Goal: Transaction & Acquisition: Book appointment/travel/reservation

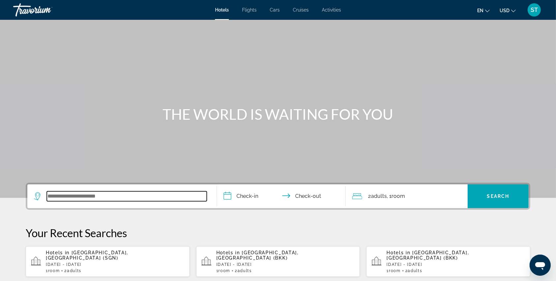
click at [59, 198] on input "Search widget" at bounding box center [127, 196] width 160 height 10
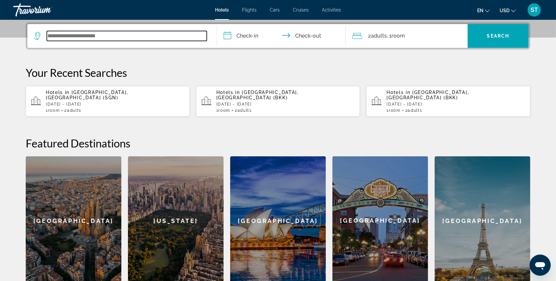
scroll to position [161, 0]
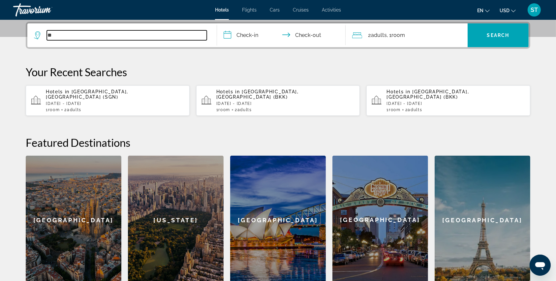
click at [77, 33] on input "**" at bounding box center [127, 35] width 160 height 10
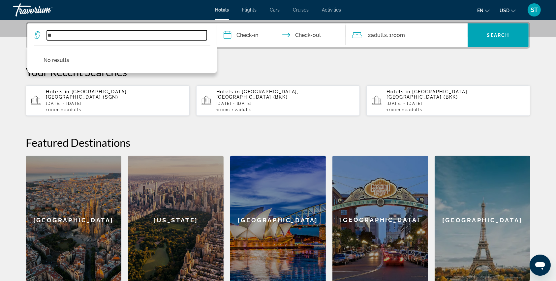
type input "*"
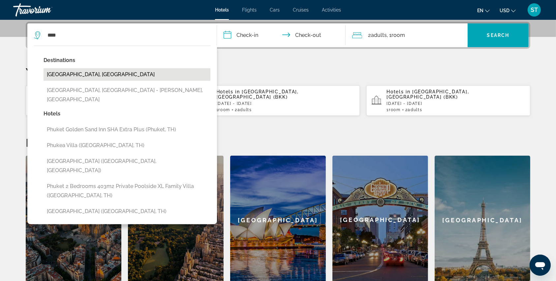
click at [69, 73] on button "[GEOGRAPHIC_DATA], [GEOGRAPHIC_DATA]" at bounding box center [126, 74] width 167 height 13
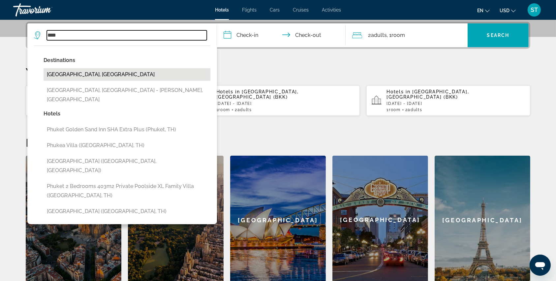
type input "**********"
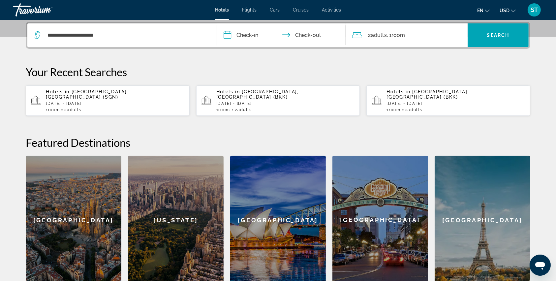
click at [226, 31] on input "**********" at bounding box center [282, 36] width 131 height 26
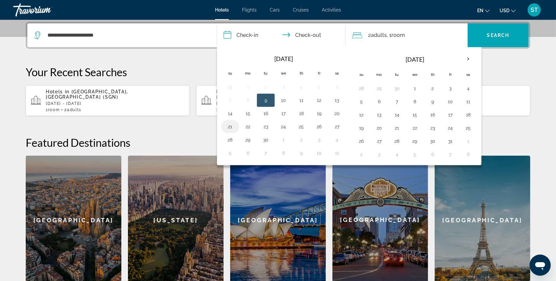
click at [232, 128] on button "21" at bounding box center [230, 126] width 11 height 9
click at [283, 122] on button "24" at bounding box center [283, 126] width 11 height 9
type input "**********"
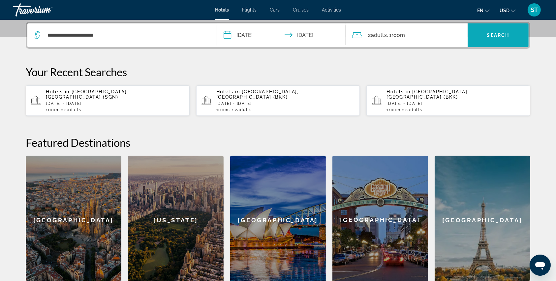
click at [474, 29] on span "Search widget" at bounding box center [497, 35] width 61 height 16
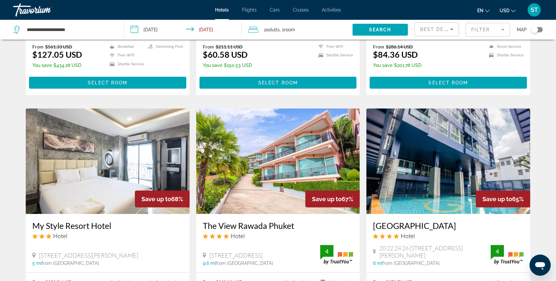
scroll to position [527, 0]
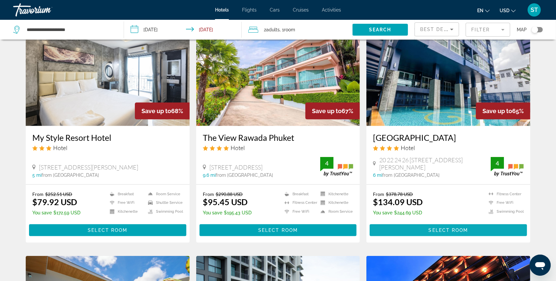
click at [414, 222] on span "Main content" at bounding box center [447, 230] width 157 height 16
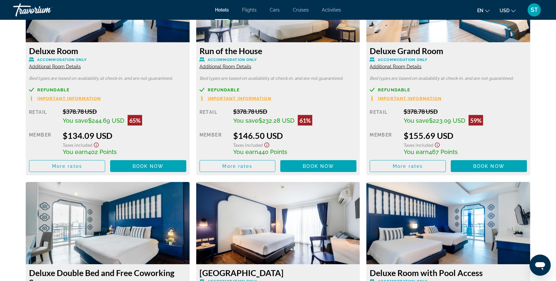
scroll to position [935, 0]
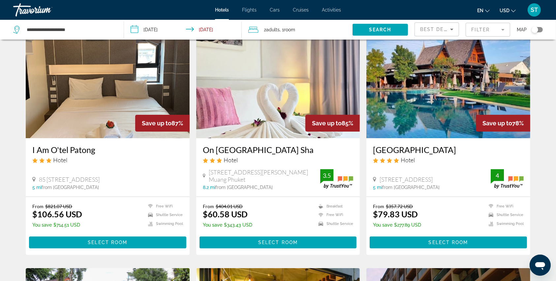
scroll to position [44, 0]
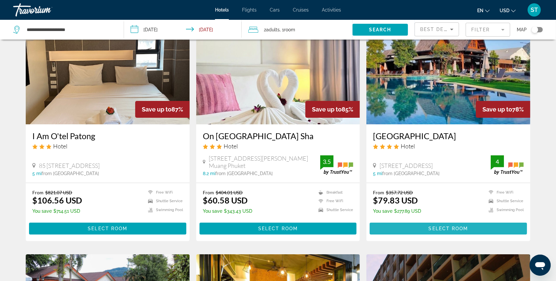
click at [445, 227] on span "Select Room" at bounding box center [448, 228] width 40 height 5
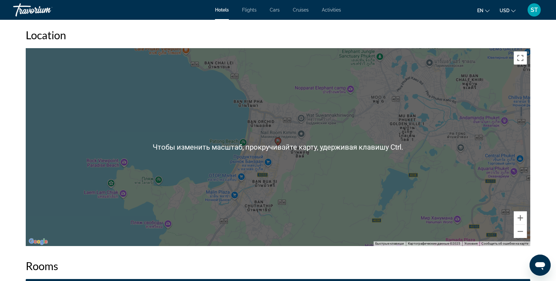
scroll to position [615, 0]
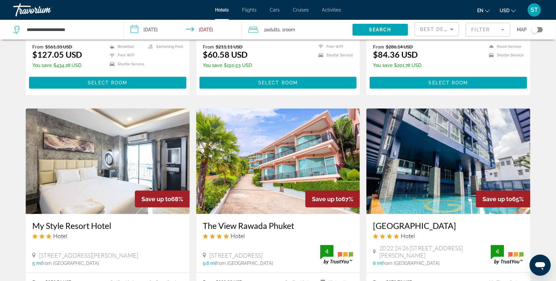
scroll to position [483, 0]
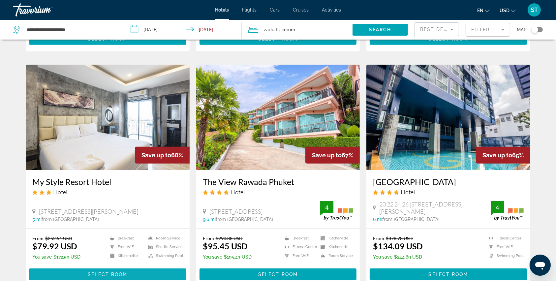
click at [91, 266] on span "Main content" at bounding box center [107, 274] width 157 height 16
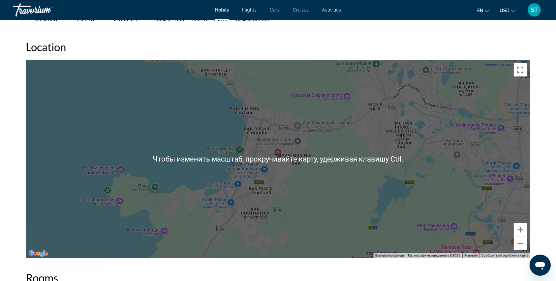
scroll to position [615, 0]
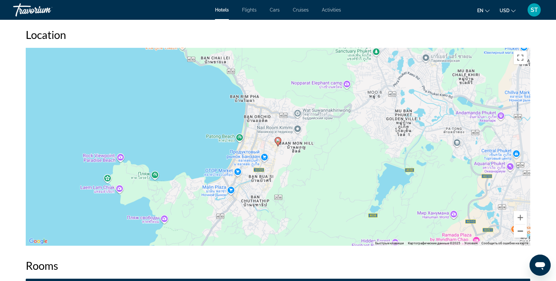
click at [517, 226] on button "Уменьшить" at bounding box center [519, 230] width 13 height 13
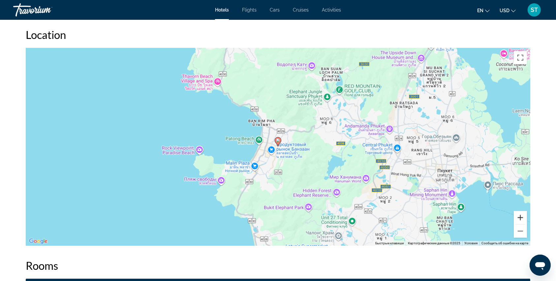
click at [518, 217] on button "Увеличить" at bounding box center [519, 217] width 13 height 13
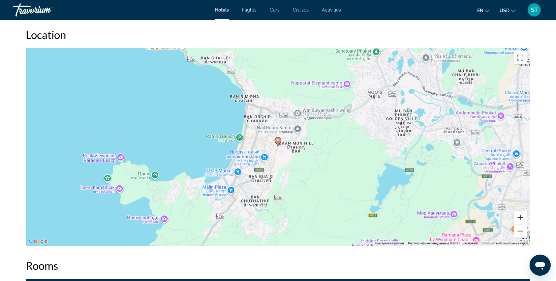
click at [518, 217] on button "Увеличить" at bounding box center [519, 217] width 13 height 13
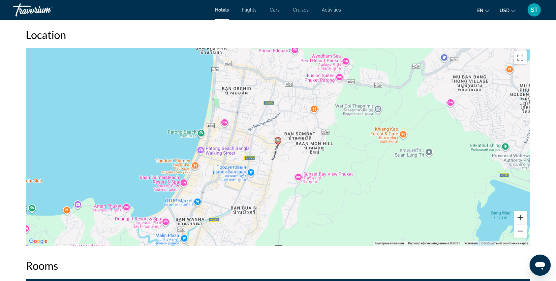
click at [518, 217] on button "Увеличить" at bounding box center [519, 217] width 13 height 13
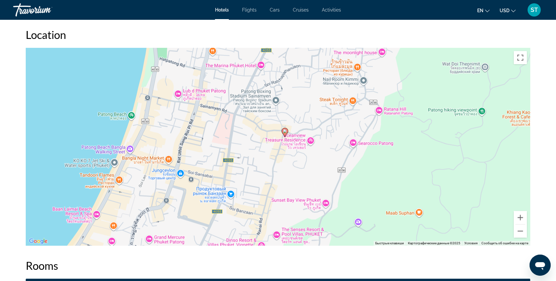
drag, startPoint x: 207, startPoint y: 176, endPoint x: 215, endPoint y: 164, distance: 14.0
click at [215, 164] on div "Чтобы активировать перетаскивание с помощью клавиатуры, нажмите Alt + Ввод. Пос…" at bounding box center [278, 147] width 504 height 198
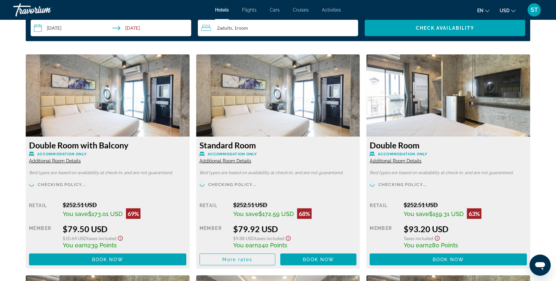
scroll to position [923, 0]
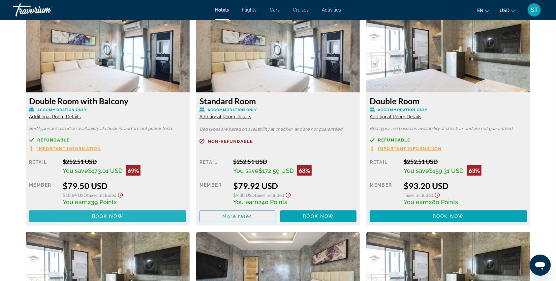
click at [77, 219] on span "Main content" at bounding box center [107, 216] width 157 height 16
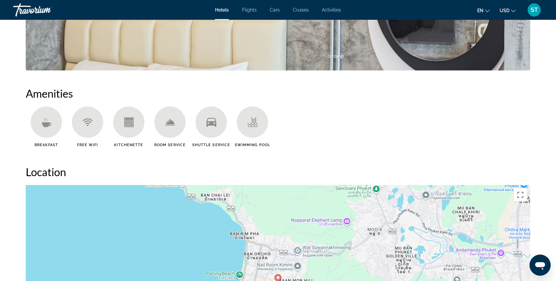
scroll to position [439, 0]
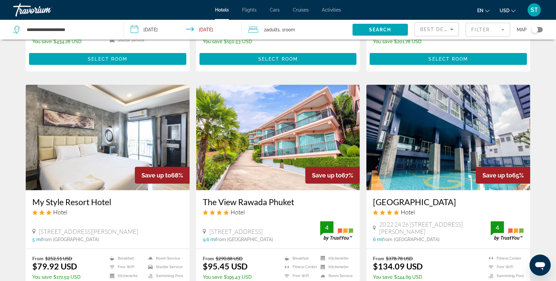
scroll to position [483, 0]
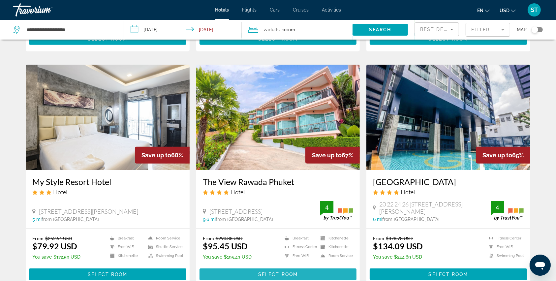
click at [254, 266] on span "Main content" at bounding box center [277, 274] width 157 height 16
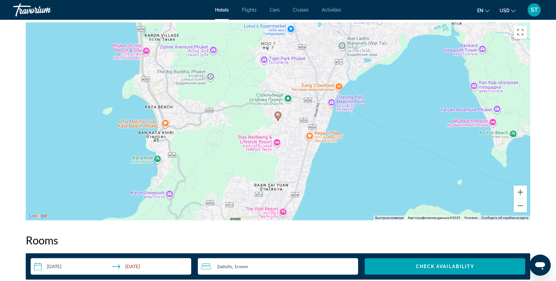
scroll to position [659, 0]
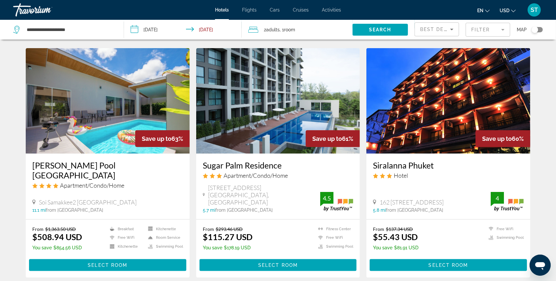
scroll to position [791, 0]
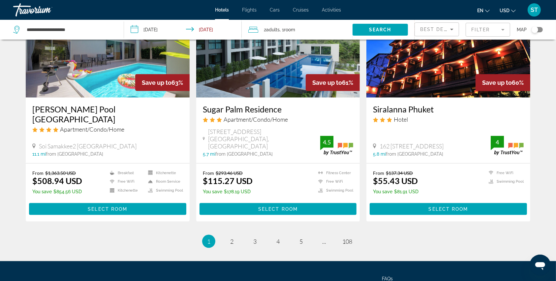
click at [494, 32] on mat-form-field "Filter" at bounding box center [487, 30] width 44 height 14
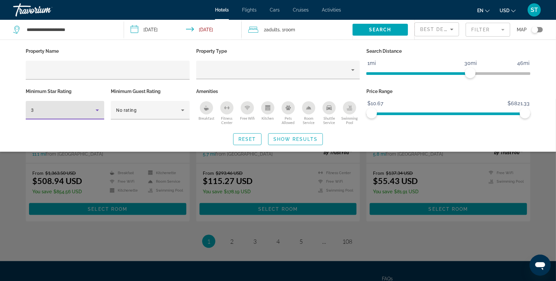
click at [99, 112] on icon "Hotel Filters" at bounding box center [97, 110] width 8 height 8
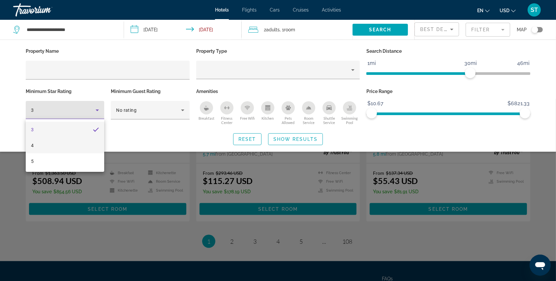
click at [43, 142] on mat-option "4" at bounding box center [65, 145] width 78 height 16
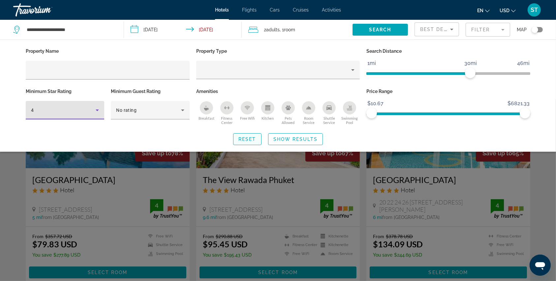
click at [240, 138] on span "Reset" at bounding box center [247, 138] width 18 height 5
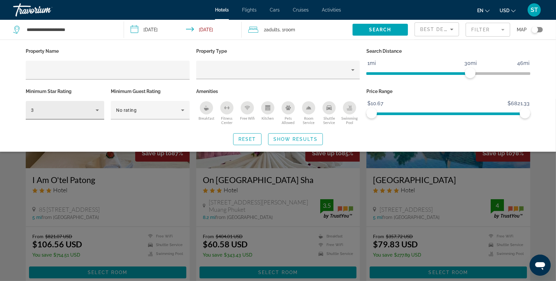
click at [76, 107] on div "3" at bounding box center [63, 110] width 65 height 8
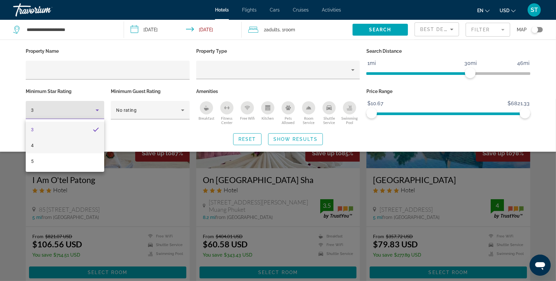
click at [46, 148] on mat-option "4" at bounding box center [65, 145] width 78 height 16
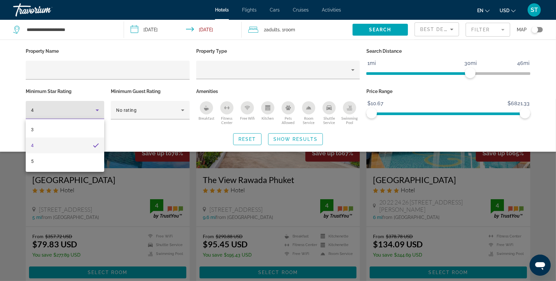
click at [142, 171] on div at bounding box center [278, 140] width 556 height 281
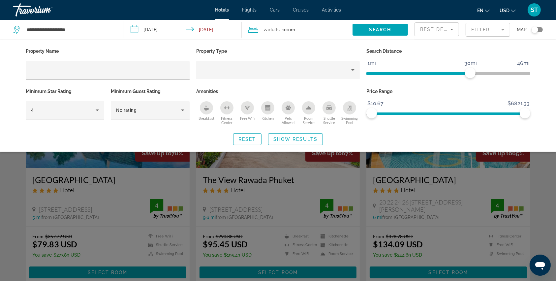
click at [137, 184] on div "Search widget" at bounding box center [278, 190] width 556 height 182
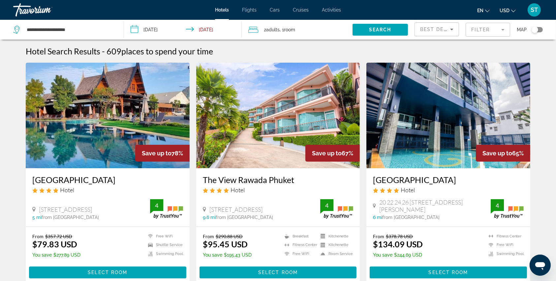
click at [436, 30] on span "Best Deals" at bounding box center [437, 29] width 34 height 5
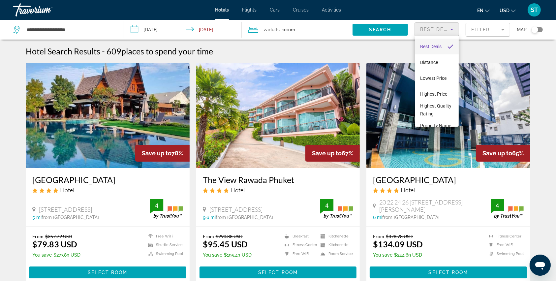
click at [379, 30] on div at bounding box center [278, 140] width 556 height 281
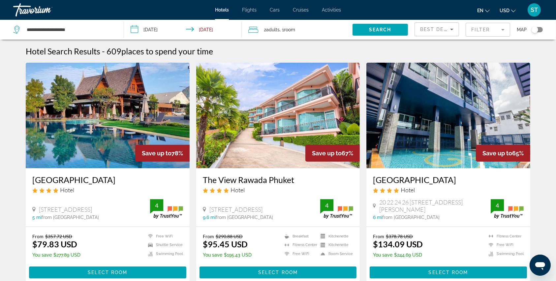
drag, startPoint x: 479, startPoint y: 29, endPoint x: 471, endPoint y: 32, distance: 8.3
click at [478, 29] on mat-form-field "Filter" at bounding box center [487, 30] width 44 height 14
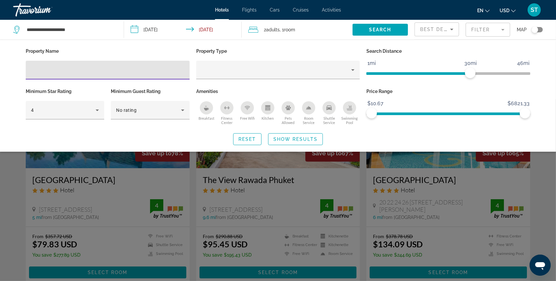
click at [105, 104] on div "Minimum Star Rating 4" at bounding box center [64, 107] width 85 height 40
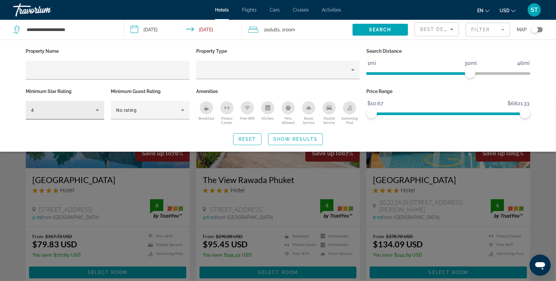
click at [99, 109] on icon "Hotel Filters" at bounding box center [97, 110] width 8 height 8
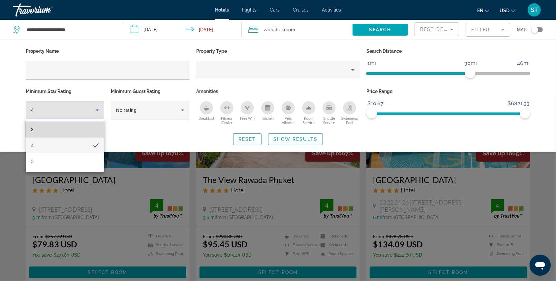
click at [54, 131] on mat-option "3" at bounding box center [65, 130] width 78 height 16
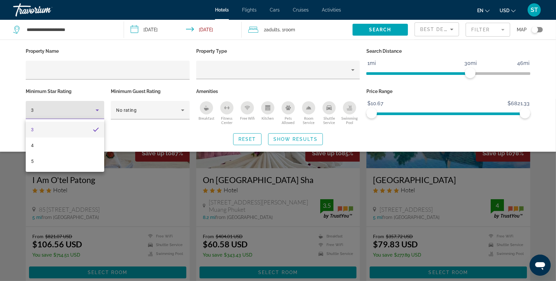
click at [293, 181] on div at bounding box center [278, 140] width 556 height 281
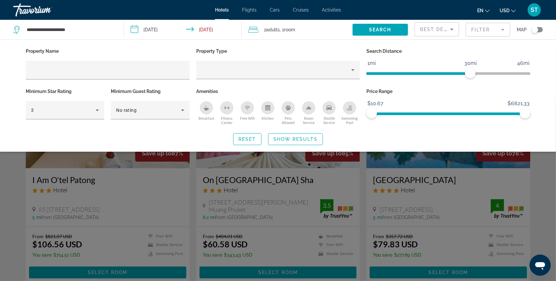
click at [293, 181] on div "Search widget" at bounding box center [278, 190] width 556 height 182
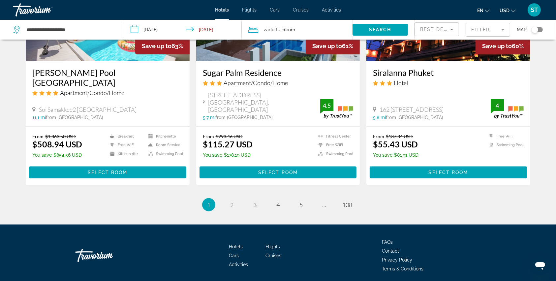
scroll to position [829, 0]
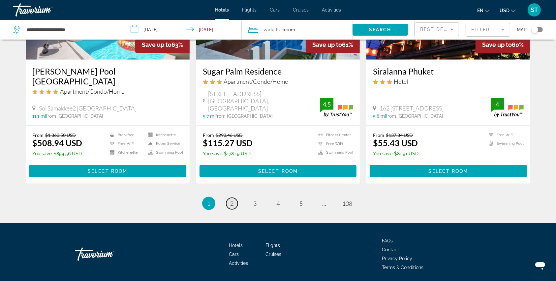
click at [232, 200] on span "2" at bounding box center [231, 203] width 3 height 7
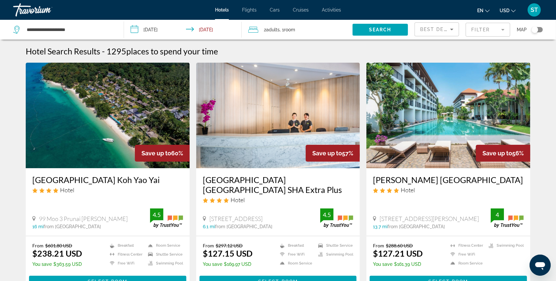
click at [248, 136] on img "Main content" at bounding box center [278, 115] width 164 height 105
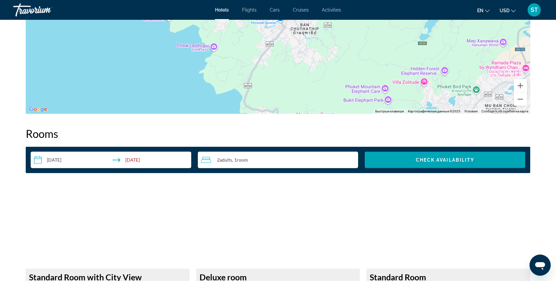
scroll to position [659, 0]
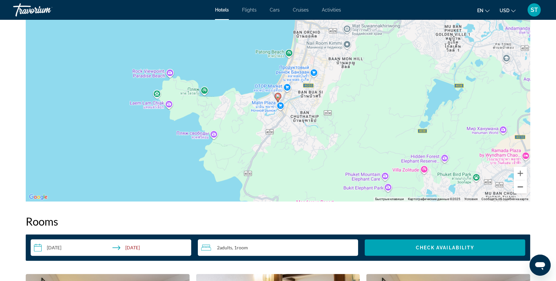
click at [518, 187] on button "Уменьшить" at bounding box center [519, 186] width 13 height 13
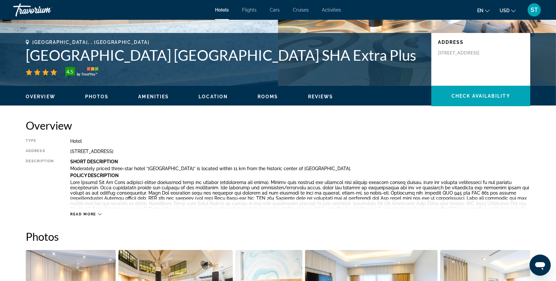
scroll to position [0, 0]
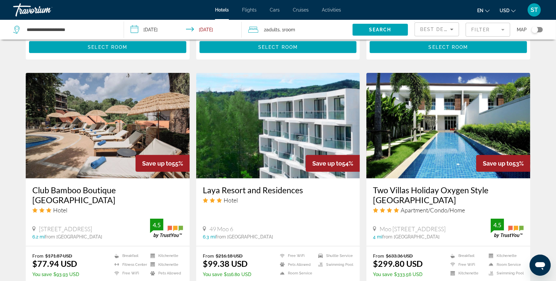
scroll to position [527, 0]
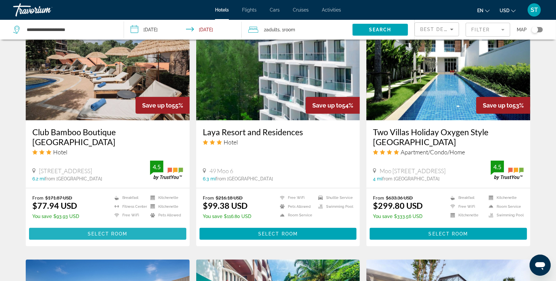
click at [120, 234] on span "Select Room" at bounding box center [108, 233] width 40 height 5
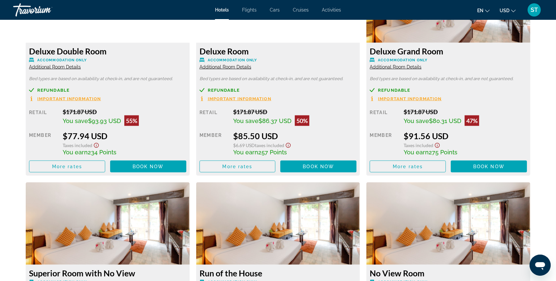
scroll to position [791, 0]
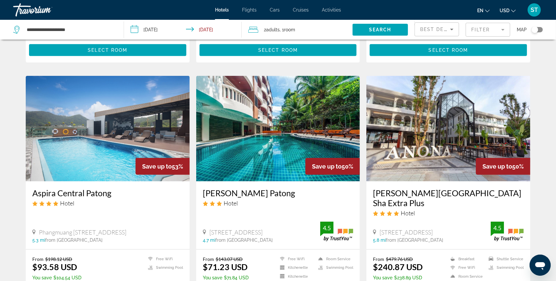
scroll to position [747, 0]
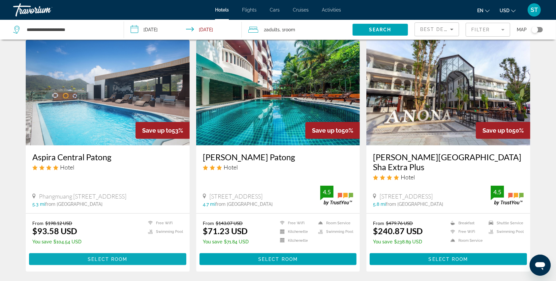
click at [95, 260] on span "Select Room" at bounding box center [108, 258] width 40 height 5
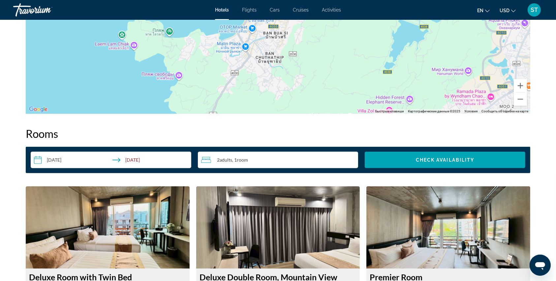
scroll to position [659, 0]
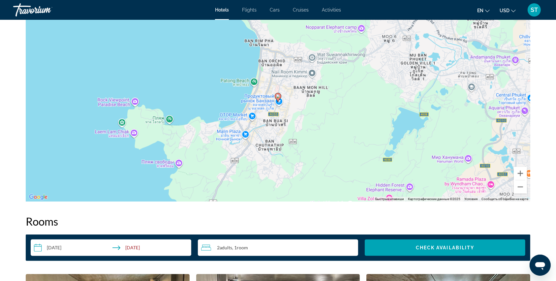
click at [277, 102] on div "Чтобы активировать перетаскивание с помощью клавиатуры, нажмите Alt + Ввод. Пос…" at bounding box center [278, 103] width 504 height 198
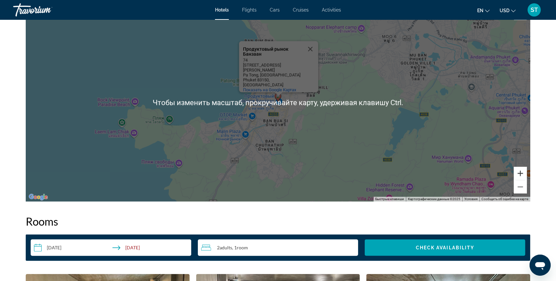
click at [518, 170] on button "Увеличить" at bounding box center [519, 173] width 13 height 13
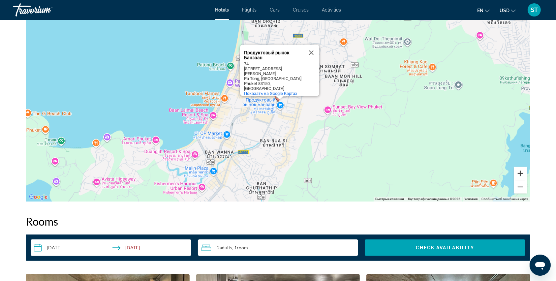
click at [518, 170] on button "Увеличить" at bounding box center [519, 173] width 13 height 13
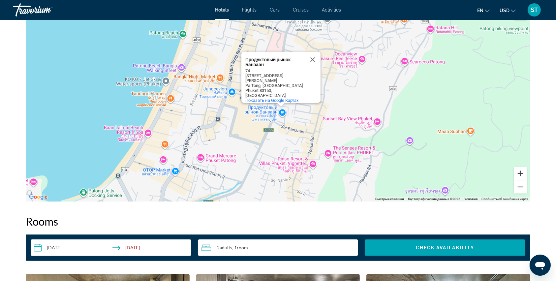
click at [518, 170] on button "Увеличить" at bounding box center [519, 173] width 13 height 13
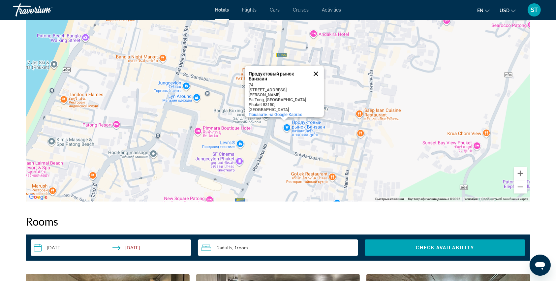
click at [317, 78] on button "Закрыть" at bounding box center [316, 74] width 16 height 16
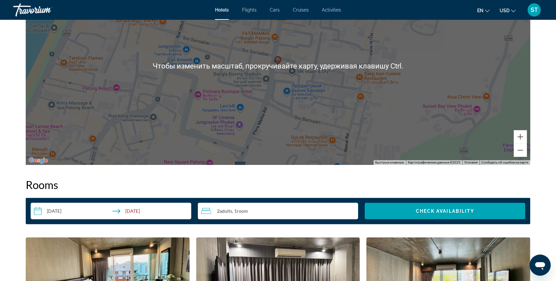
scroll to position [703, 0]
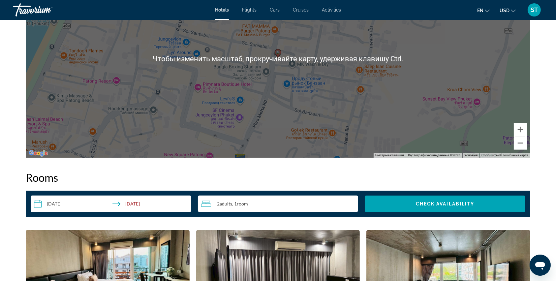
click at [516, 144] on button "Уменьшить" at bounding box center [519, 142] width 13 height 13
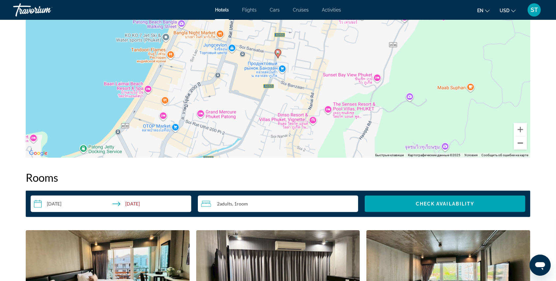
click at [516, 144] on button "Уменьшить" at bounding box center [519, 142] width 13 height 13
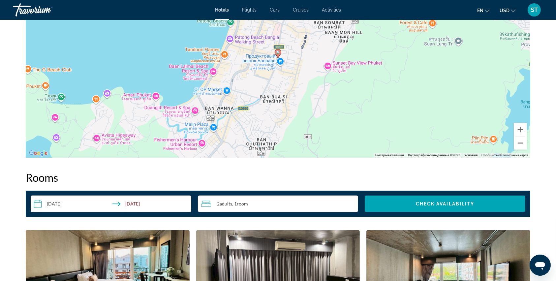
click at [516, 144] on button "Уменьшить" at bounding box center [519, 142] width 13 height 13
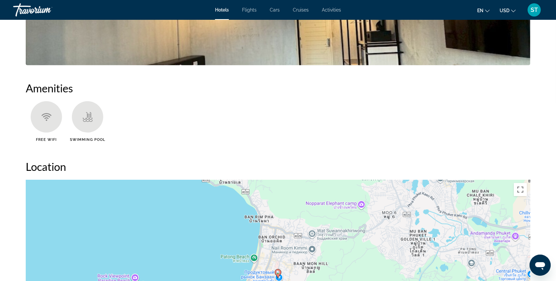
scroll to position [659, 0]
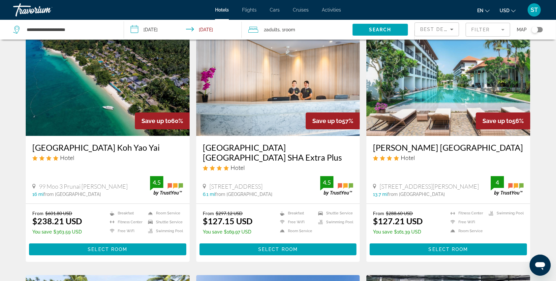
scroll to position [44, 0]
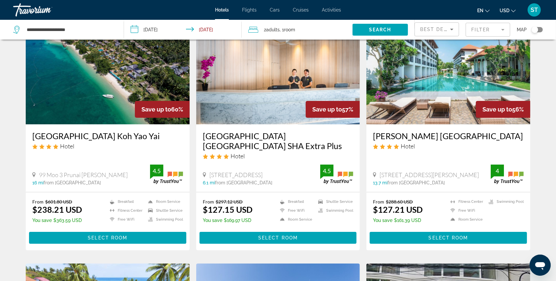
click at [258, 117] on img "Main content" at bounding box center [278, 71] width 164 height 105
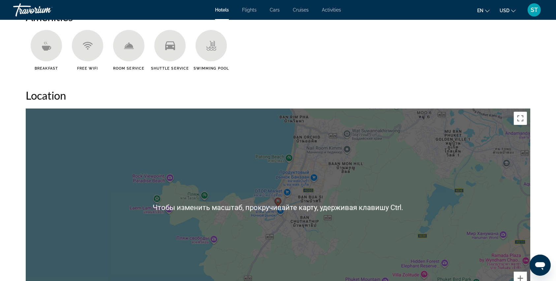
scroll to position [615, 0]
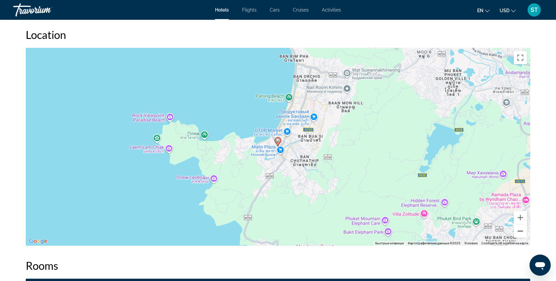
click at [517, 231] on button "Уменьшить" at bounding box center [519, 230] width 13 height 13
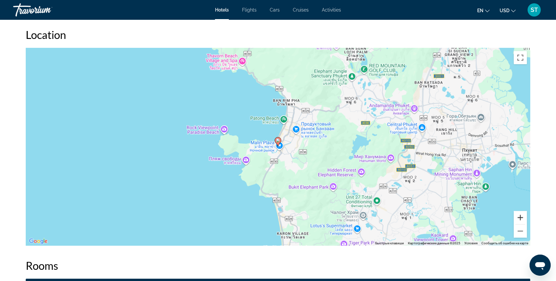
click at [515, 221] on button "Увеличить" at bounding box center [519, 217] width 13 height 13
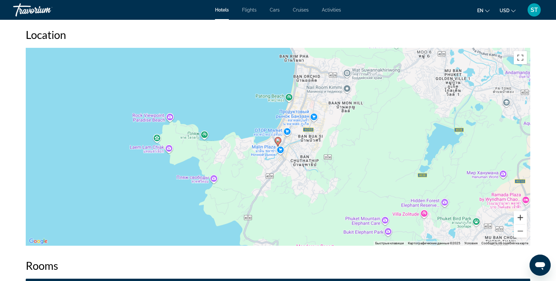
click at [515, 221] on button "Увеличить" at bounding box center [519, 217] width 13 height 13
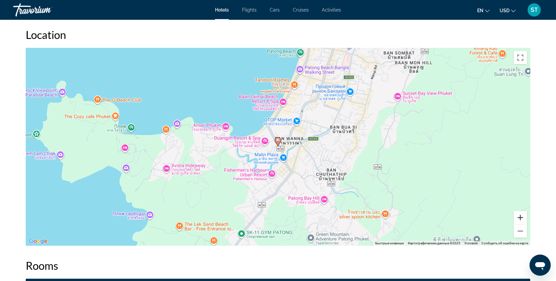
click at [520, 216] on button "Увеличить" at bounding box center [519, 217] width 13 height 13
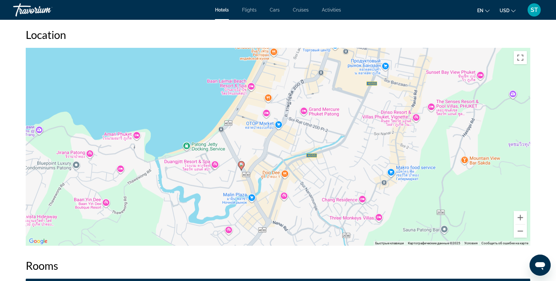
drag, startPoint x: 311, startPoint y: 117, endPoint x: 274, endPoint y: 142, distance: 44.7
click at [274, 142] on div "Чтобы активировать перетаскивание с помощью клавиатуры, нажмите Alt + Ввод. Пос…" at bounding box center [278, 147] width 504 height 198
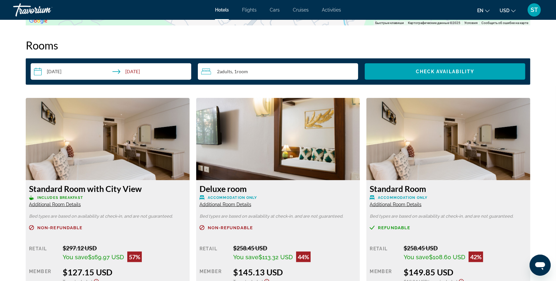
scroll to position [835, 0]
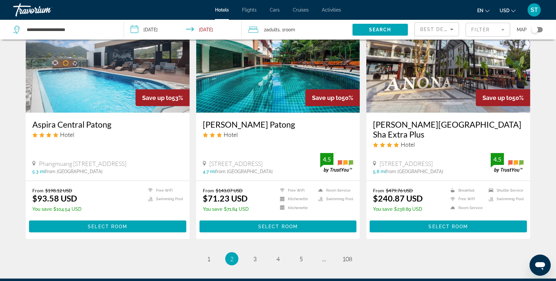
scroll to position [835, 0]
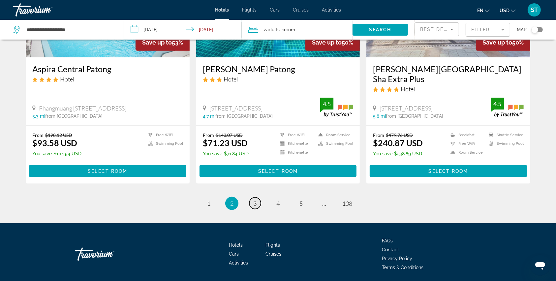
click at [255, 206] on span "3" at bounding box center [254, 203] width 3 height 7
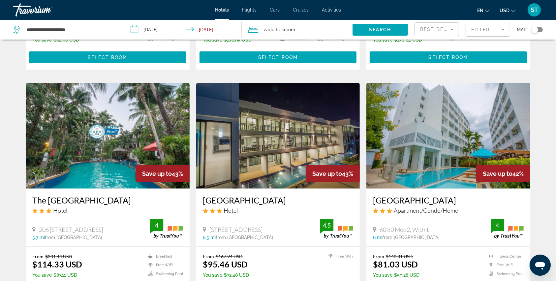
scroll to position [747, 0]
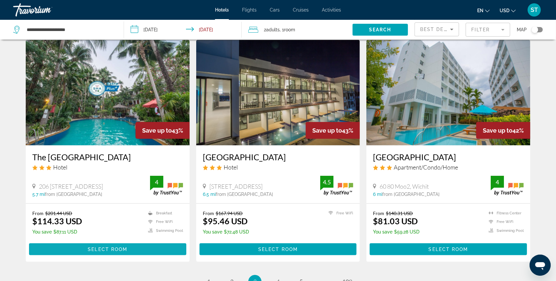
click at [91, 246] on span "Select Room" at bounding box center [108, 248] width 40 height 5
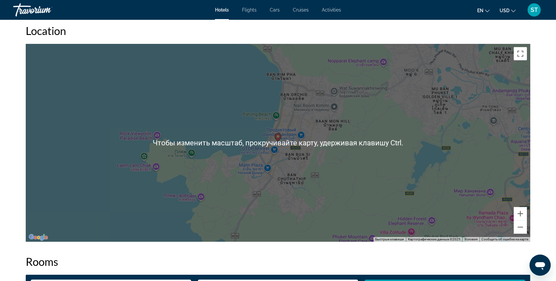
scroll to position [659, 0]
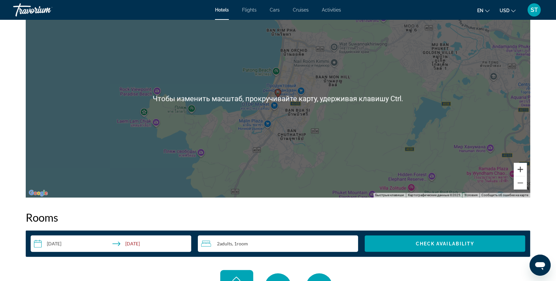
click at [524, 169] on button "Увеличить" at bounding box center [519, 169] width 13 height 13
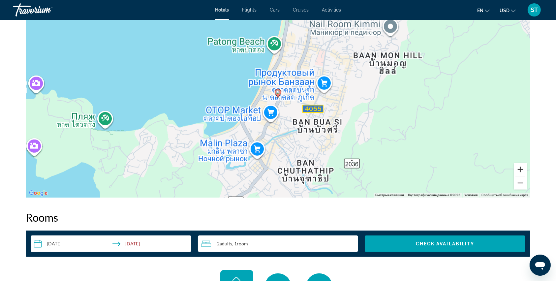
click at [524, 169] on button "Увеличить" at bounding box center [519, 169] width 13 height 13
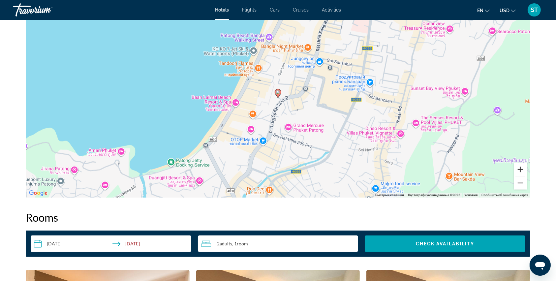
click at [524, 169] on button "Увеличить" at bounding box center [519, 169] width 13 height 13
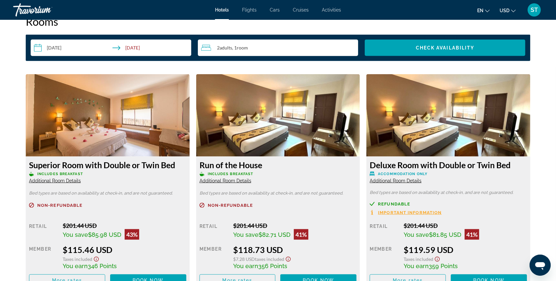
scroll to position [835, 0]
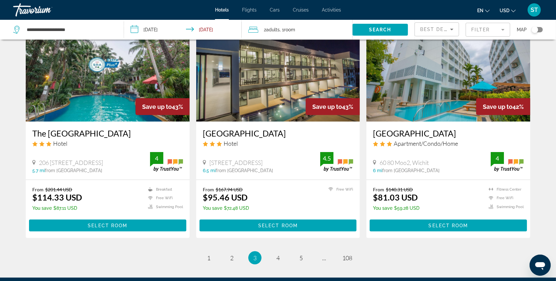
scroll to position [791, 0]
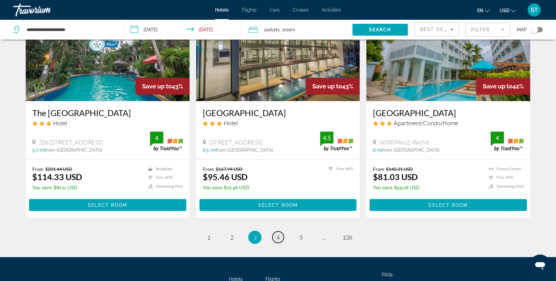
click at [279, 231] on link "page 4" at bounding box center [278, 237] width 12 height 12
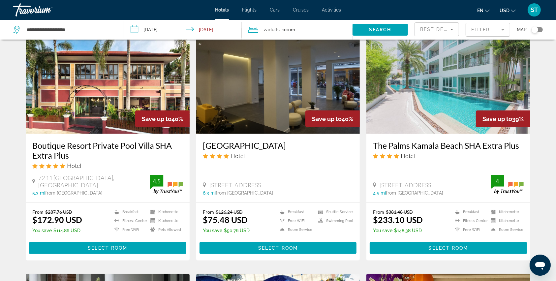
scroll to position [527, 0]
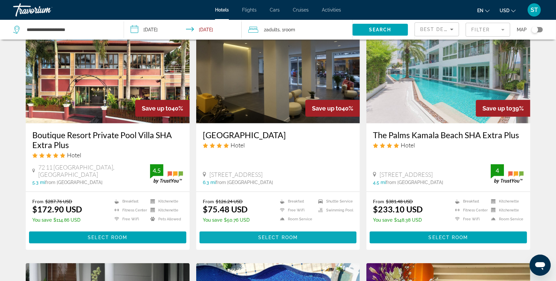
click at [255, 229] on span "Main content" at bounding box center [277, 237] width 157 height 16
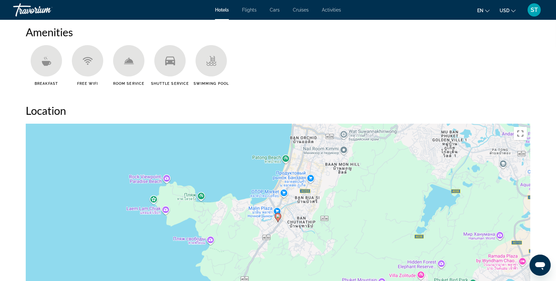
scroll to position [571, 0]
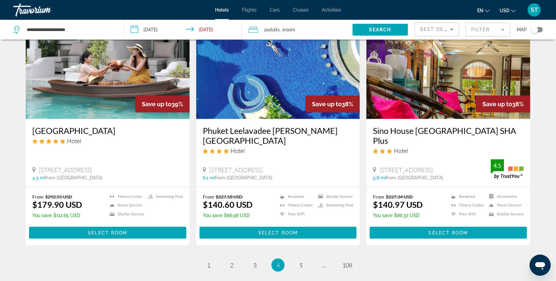
scroll to position [791, 0]
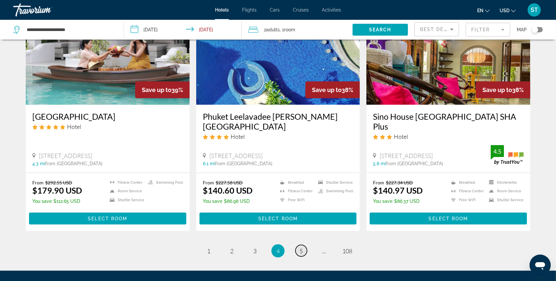
click at [301, 247] on span "5" at bounding box center [300, 250] width 3 height 7
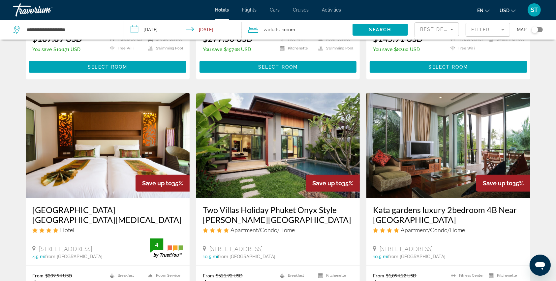
scroll to position [791, 0]
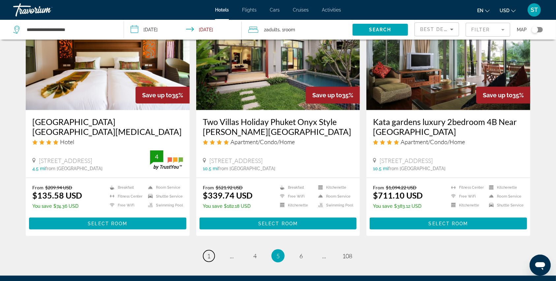
click at [210, 250] on link "page 1" at bounding box center [209, 256] width 12 height 12
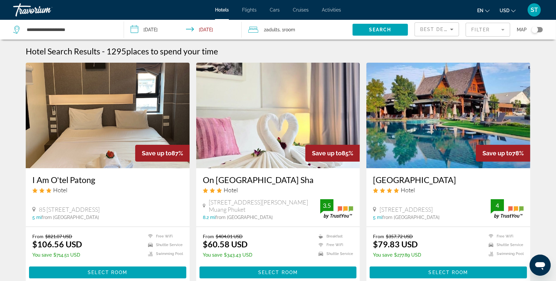
scroll to position [88, 0]
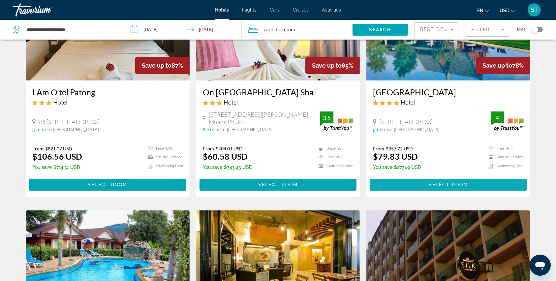
click at [427, 181] on span "Main content" at bounding box center [447, 185] width 157 height 16
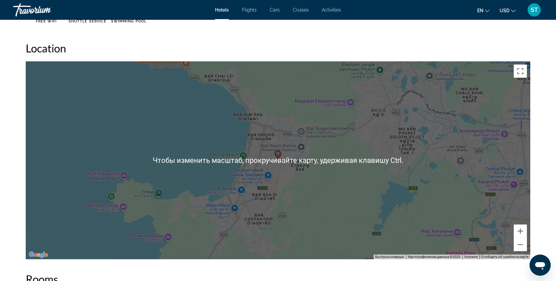
scroll to position [615, 0]
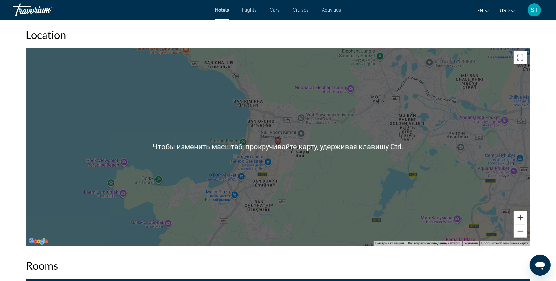
click at [521, 217] on button "Увеличить" at bounding box center [519, 217] width 13 height 13
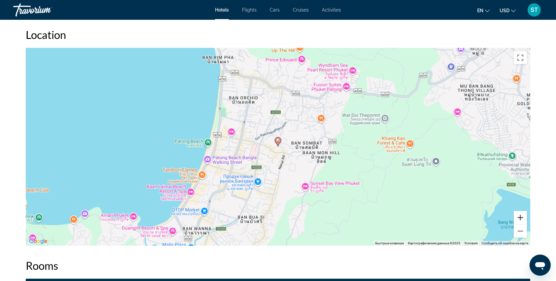
click at [521, 217] on button "Увеличить" at bounding box center [519, 217] width 13 height 13
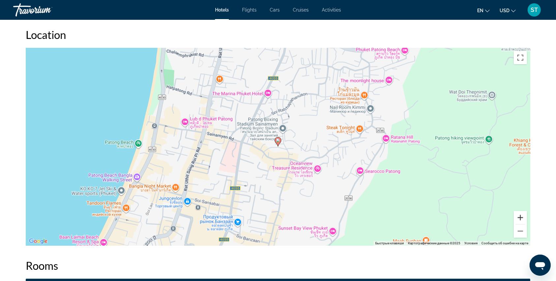
click at [521, 217] on button "Увеличить" at bounding box center [519, 217] width 13 height 13
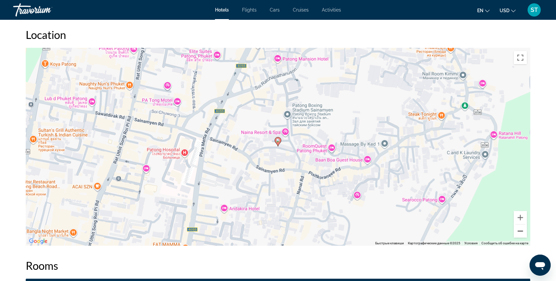
click at [518, 234] on button "Уменьшить" at bounding box center [519, 230] width 13 height 13
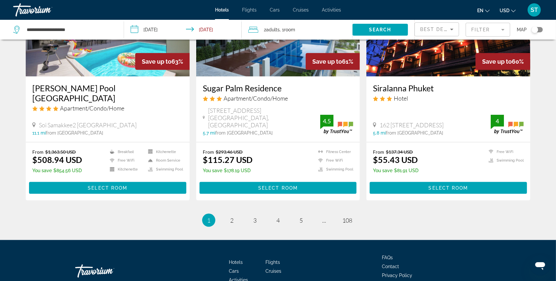
scroll to position [829, 0]
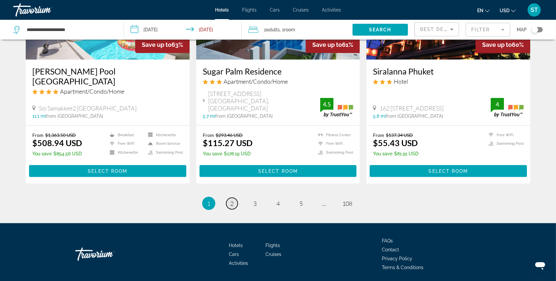
click at [230, 200] on span "2" at bounding box center [231, 203] width 3 height 7
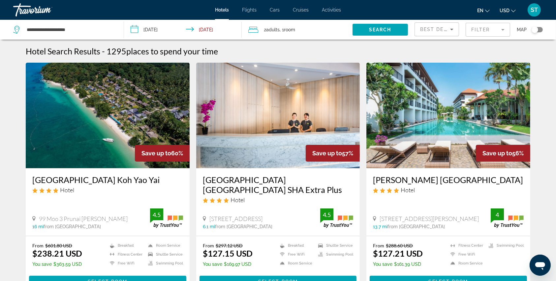
click at [237, 143] on img "Main content" at bounding box center [278, 115] width 164 height 105
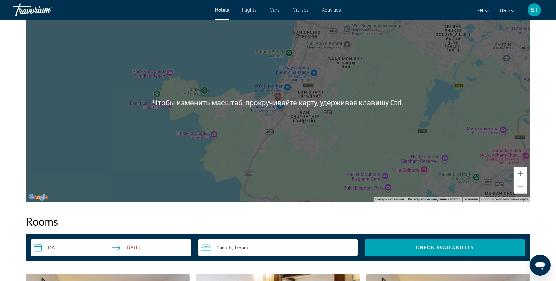
scroll to position [615, 0]
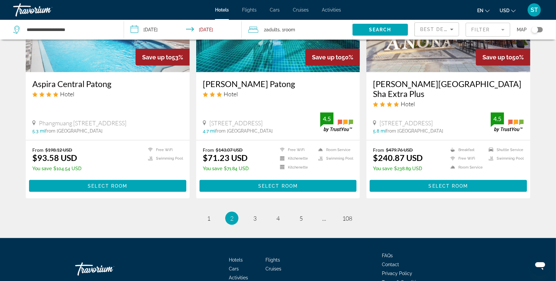
scroll to position [859, 0]
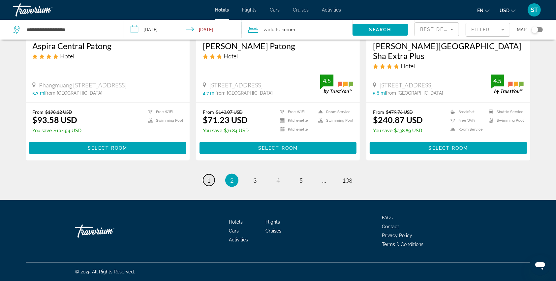
click at [205, 183] on link "page 1" at bounding box center [209, 180] width 12 height 12
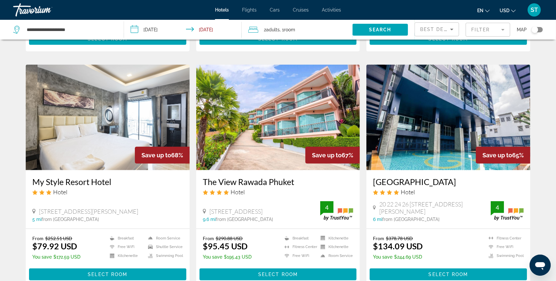
scroll to position [527, 0]
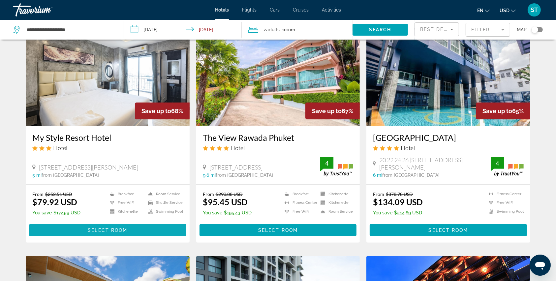
click at [132, 222] on span "Main content" at bounding box center [107, 230] width 157 height 16
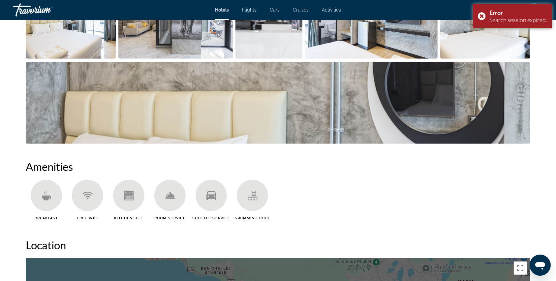
scroll to position [395, 0]
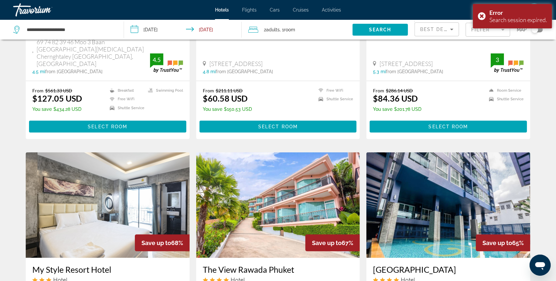
scroll to position [483, 0]
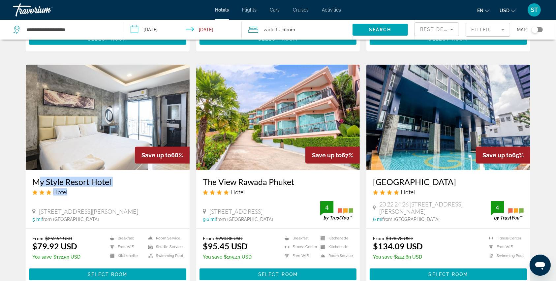
drag, startPoint x: 31, startPoint y: 165, endPoint x: 112, endPoint y: 172, distance: 81.4
click at [112, 172] on div "My Style Resort Hotel Hotel [STREET_ADDRESS] 5 mi from [GEOGRAPHIC_DATA] from h…" at bounding box center [108, 199] width 164 height 58
click at [85, 177] on h3 "My Style Resort Hotel" at bounding box center [107, 182] width 151 height 10
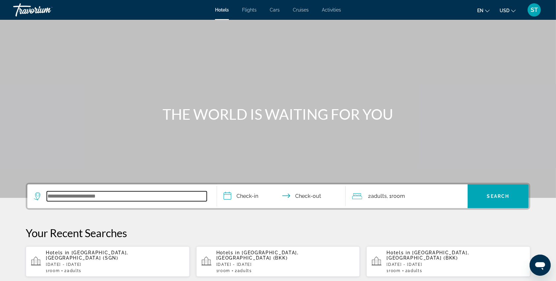
click at [79, 194] on input "Search widget" at bounding box center [127, 196] width 160 height 10
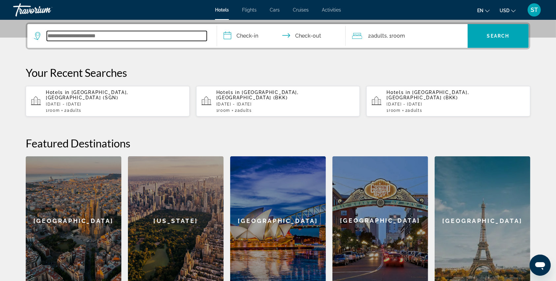
scroll to position [161, 0]
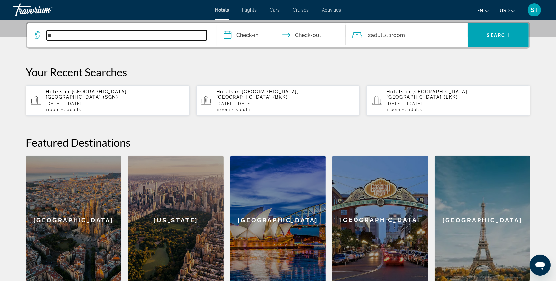
type input "*"
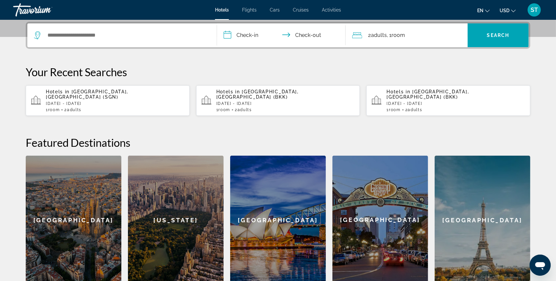
click at [74, 42] on div "Search widget" at bounding box center [122, 35] width 176 height 24
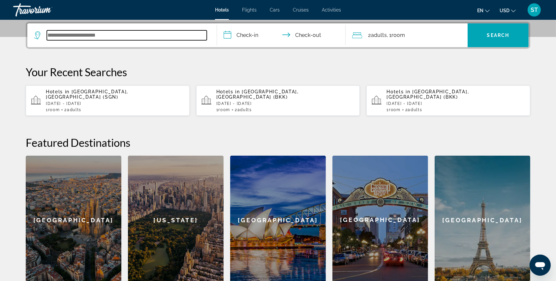
click at [74, 32] on input "Search widget" at bounding box center [127, 35] width 160 height 10
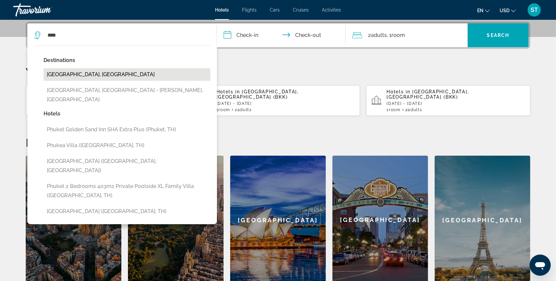
click at [63, 72] on button "[GEOGRAPHIC_DATA], [GEOGRAPHIC_DATA]" at bounding box center [126, 74] width 167 height 13
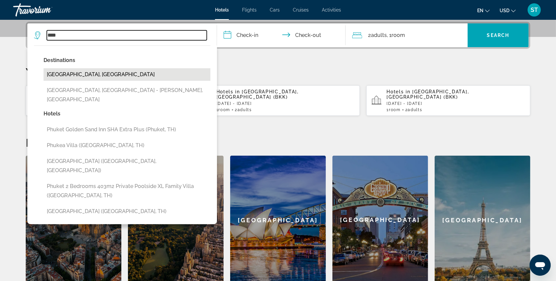
type input "**********"
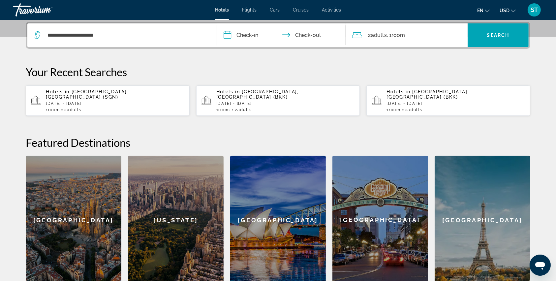
click at [224, 38] on input "**********" at bounding box center [282, 36] width 131 height 26
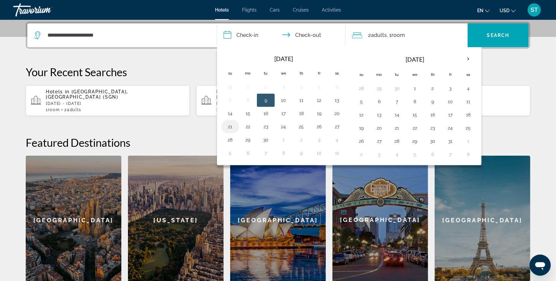
click at [227, 125] on button "21" at bounding box center [230, 126] width 11 height 9
click at [283, 127] on button "24" at bounding box center [283, 126] width 11 height 9
type input "**********"
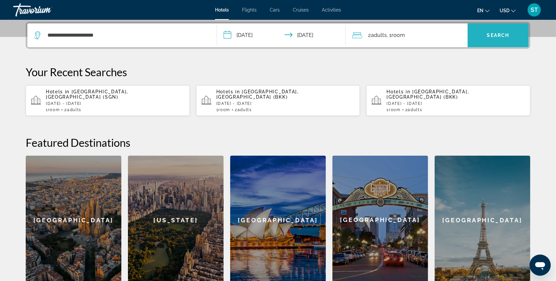
click at [485, 40] on span "Search widget" at bounding box center [497, 35] width 61 height 16
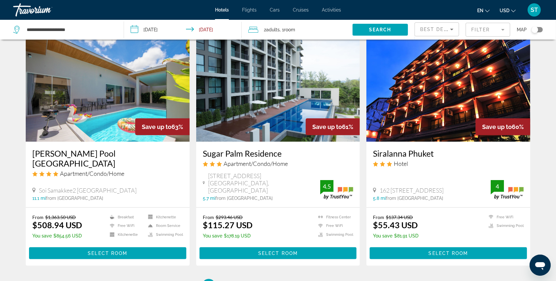
scroll to position [829, 0]
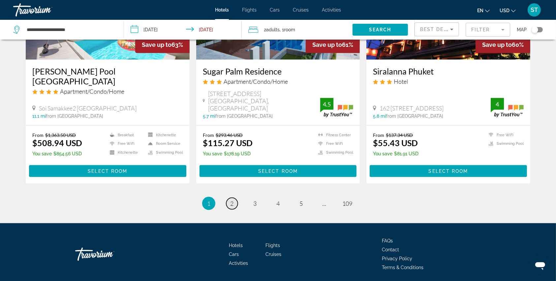
click at [230, 200] on span "2" at bounding box center [231, 203] width 3 height 7
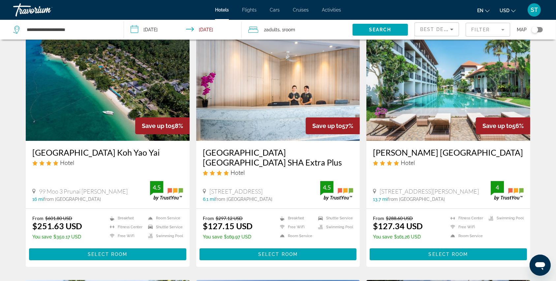
scroll to position [44, 0]
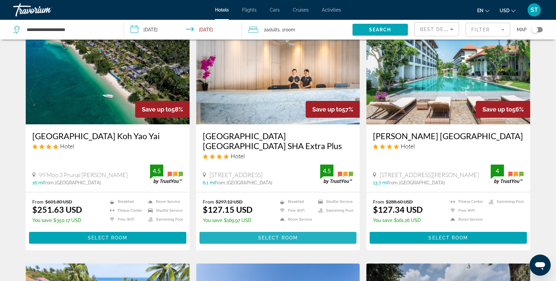
click at [275, 237] on span "Select Room" at bounding box center [278, 237] width 40 height 5
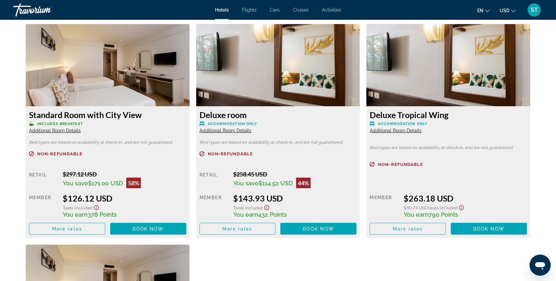
scroll to position [923, 0]
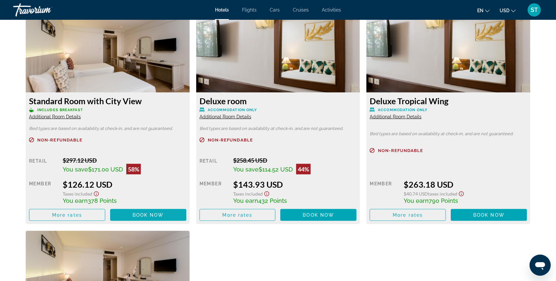
click at [132, 211] on span "Main content" at bounding box center [148, 215] width 76 height 16
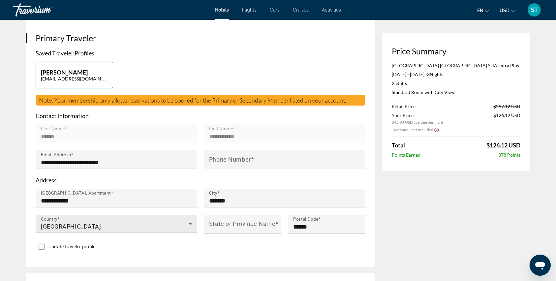
scroll to position [132, 0]
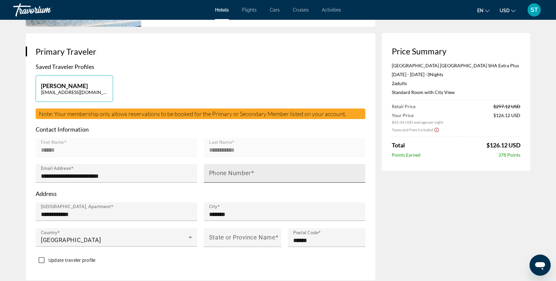
click at [216, 173] on mat-label "Phone Number" at bounding box center [230, 173] width 42 height 7
click at [216, 173] on input "Phone Number" at bounding box center [286, 176] width 155 height 8
type input "****"
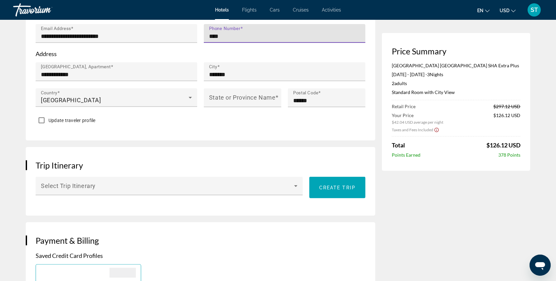
scroll to position [176, 0]
